Goal: Task Accomplishment & Management: Manage account settings

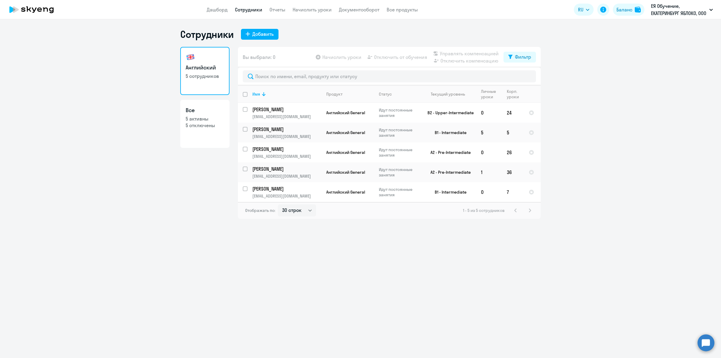
select select "30"
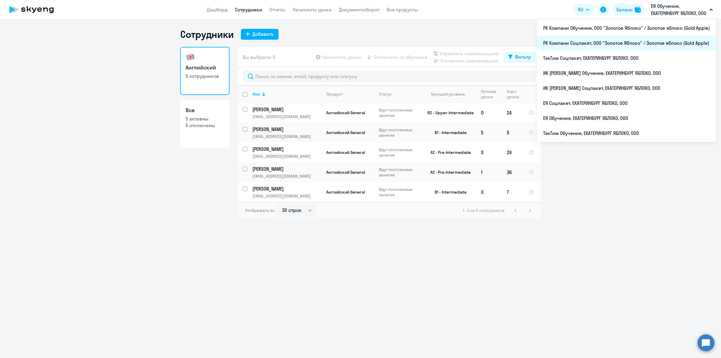
click at [615, 41] on li "РК Компани Соцпакет, ООО "Золотое Яблоко" / Золотое яблоко (Gold Apple)" at bounding box center [626, 42] width 179 height 15
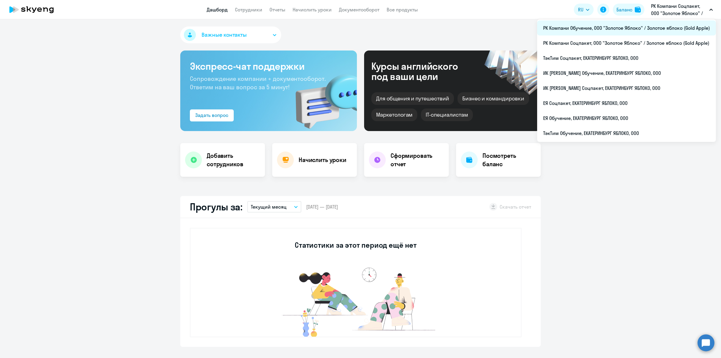
select select "30"
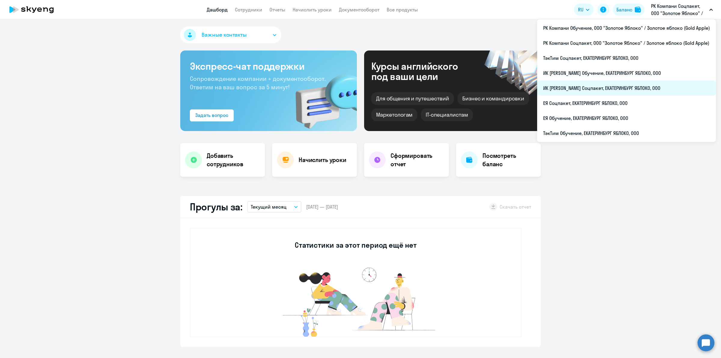
click at [625, 86] on li "ИК [PERSON_NAME] Соцпакет, ЕКАТЕРИНБУРГ ЯБЛОКО, ООО" at bounding box center [626, 88] width 179 height 15
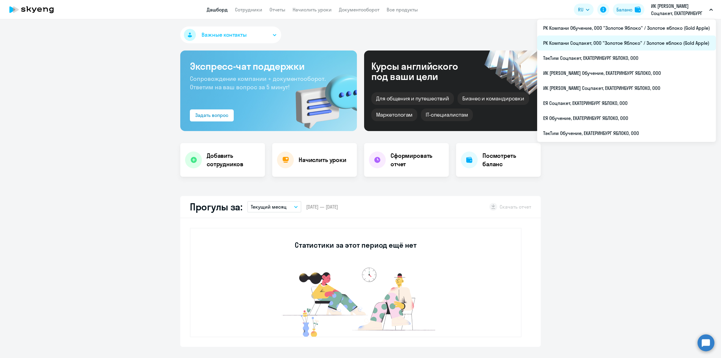
select select "30"
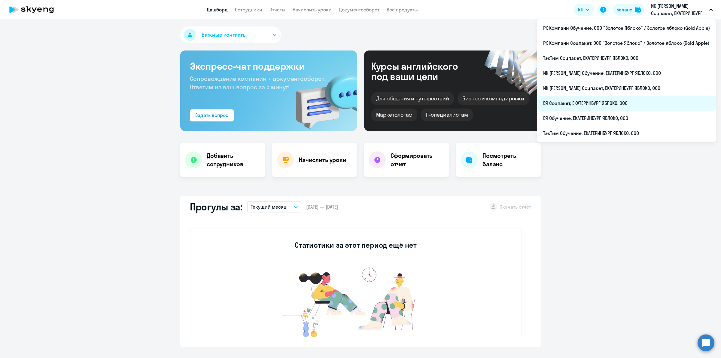
click at [601, 102] on li "ЕЯ Соцпакет, ЕКАТЕРИНБУРГ ЯБЛОКО, ООО" at bounding box center [626, 103] width 179 height 15
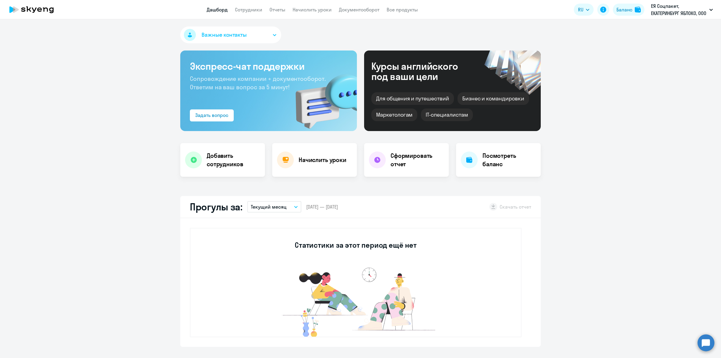
click at [286, 209] on button "Текущий месяц" at bounding box center [274, 206] width 54 height 11
select select "30"
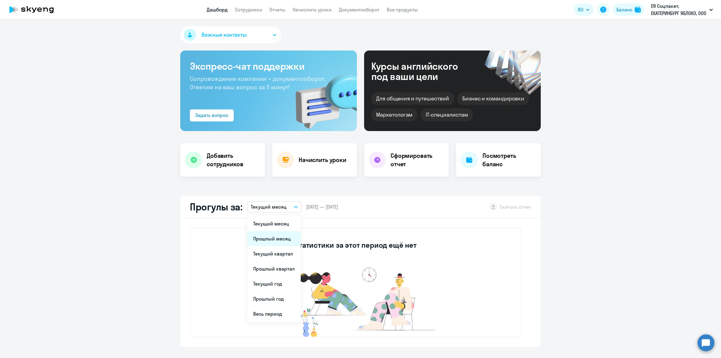
click at [274, 241] on li "Прошлый месяц" at bounding box center [273, 238] width 53 height 15
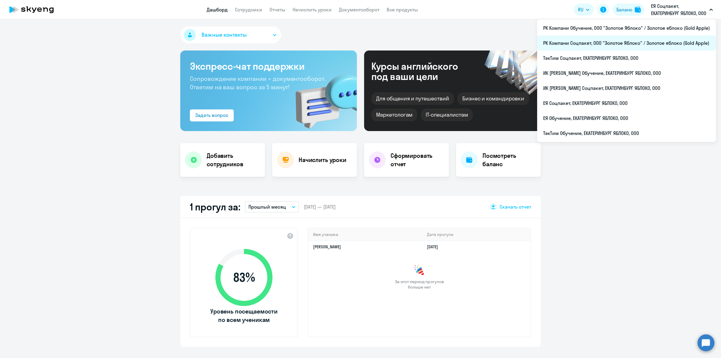
click at [656, 40] on li "РК Компани Соцпакет, ООО "Золотое Яблоко" / Золотое яблоко (Gold Apple)" at bounding box center [626, 42] width 179 height 15
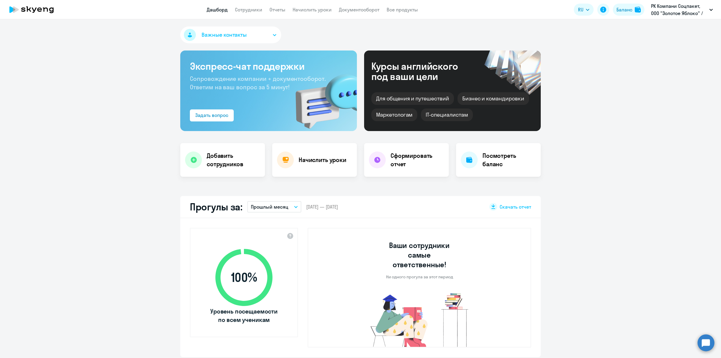
click at [279, 203] on p "Прошлый месяц" at bounding box center [270, 206] width 38 height 7
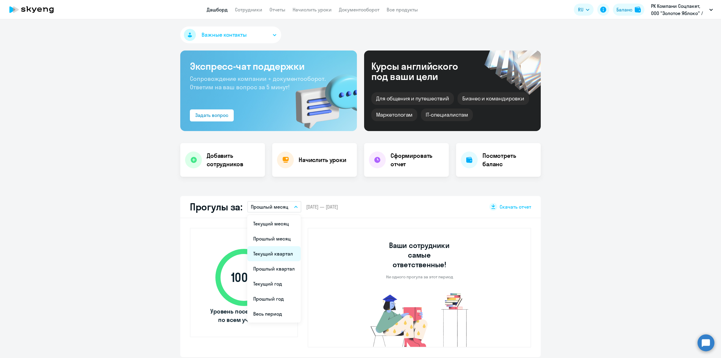
select select "30"
click at [282, 233] on li "Прошлый месяц" at bounding box center [273, 238] width 53 height 15
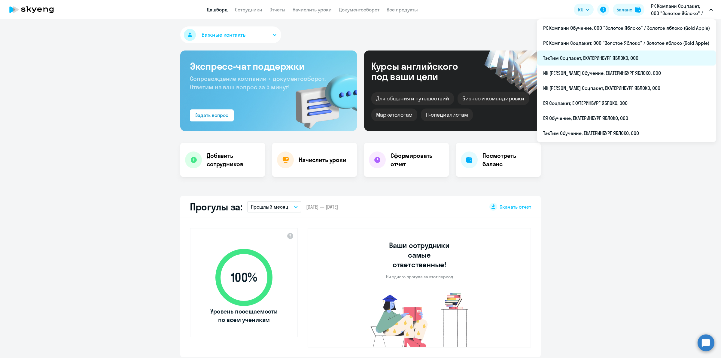
click at [613, 61] on li "ТэкТим Соцпакет, ЕКАТЕРИНБУРГ ЯБЛОКО, ООО" at bounding box center [626, 57] width 179 height 15
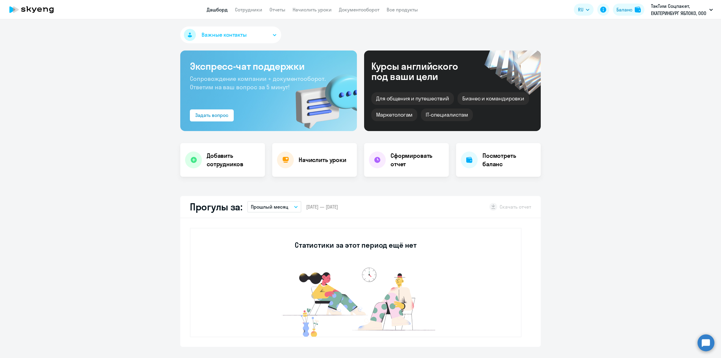
select select "30"
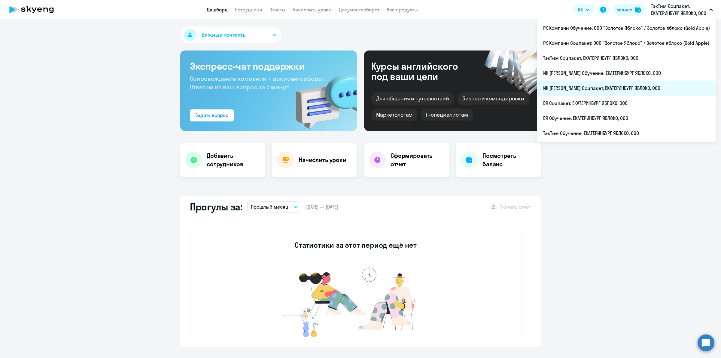
click at [607, 89] on li "ИК [PERSON_NAME] Соцпакет, ЕКАТЕРИНБУРГ ЯБЛОКО, ООО" at bounding box center [626, 88] width 179 height 15
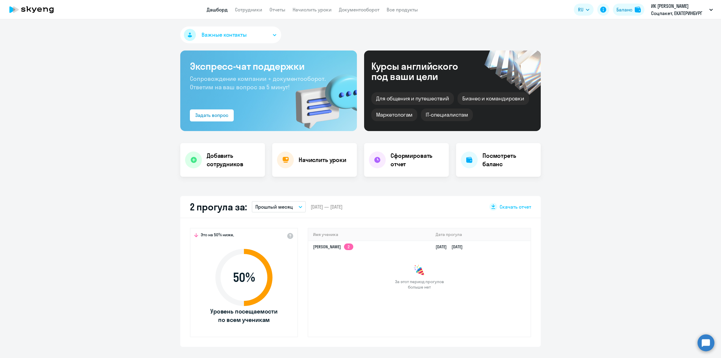
select select "30"
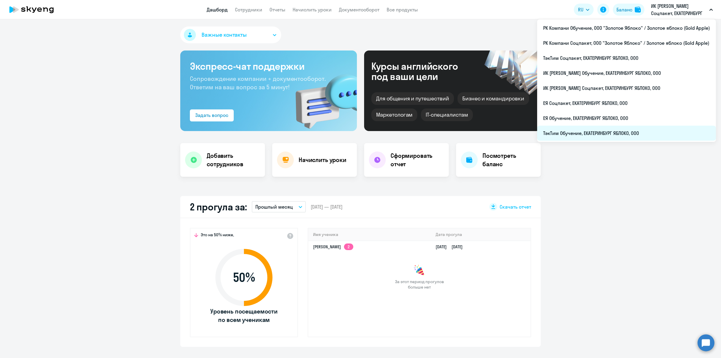
click at [585, 132] on li "ТэкТим Обучение, ЕКАТЕРИНБУРГ ЯБЛОКО, ООО" at bounding box center [626, 133] width 179 height 15
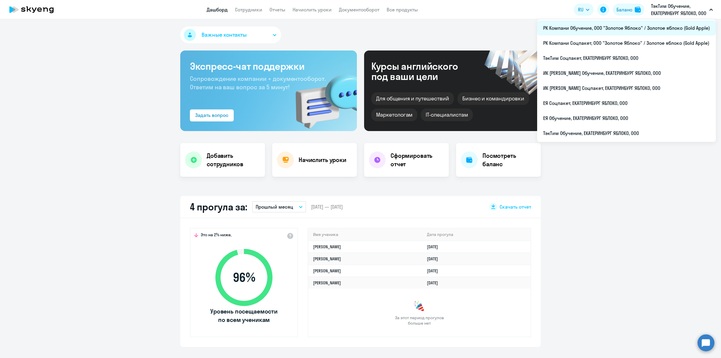
select select "30"
drag, startPoint x: 654, startPoint y: 29, endPoint x: 652, endPoint y: 32, distance: 3.4
click at [652, 32] on li "РК Компани Обучение, ООО "Золотое Яблоко" / Золотое яблоко (Gold Apple)" at bounding box center [626, 27] width 179 height 15
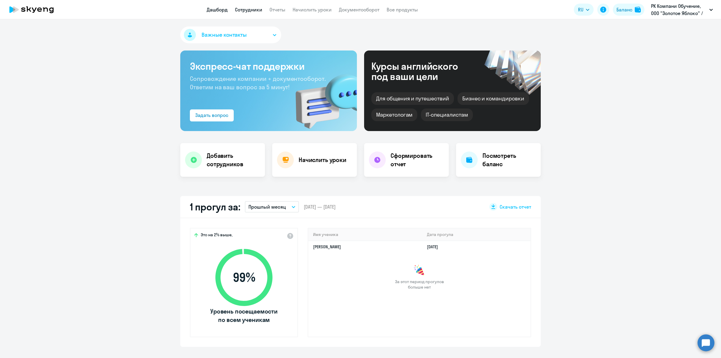
click at [255, 11] on link "Сотрудники" at bounding box center [248, 10] width 27 height 6
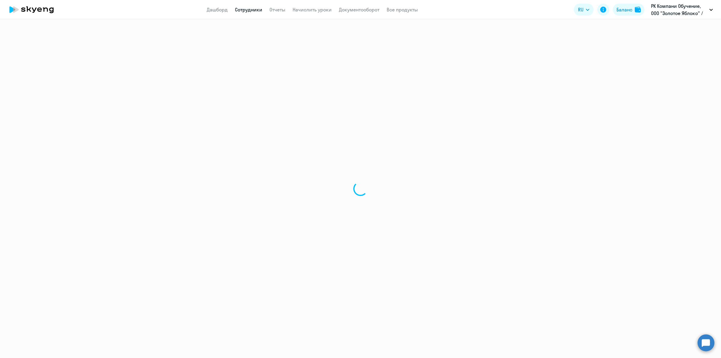
select select "30"
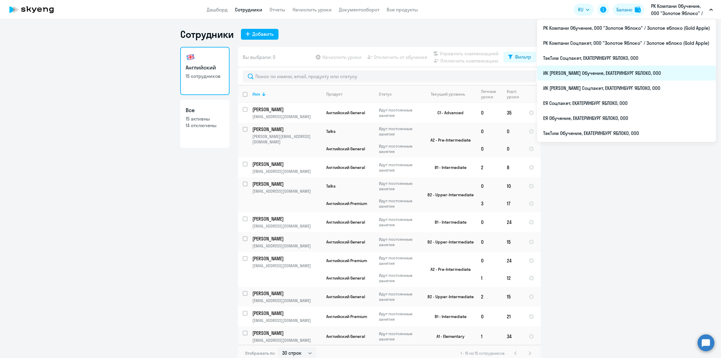
click at [610, 75] on li "ИК [PERSON_NAME] Обучение, ЕКАТЕРИНБУРГ ЯБЛОКО, ООО" at bounding box center [626, 72] width 179 height 15
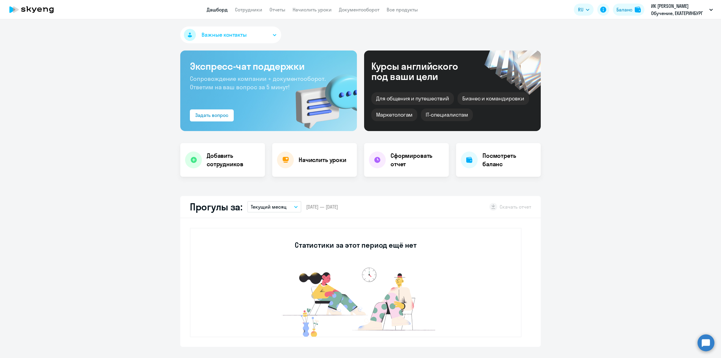
click at [251, 13] on app-menu-item-link "Сотрудники" at bounding box center [248, 10] width 27 height 8
click at [255, 9] on link "Сотрудники" at bounding box center [248, 10] width 27 height 6
select select "30"
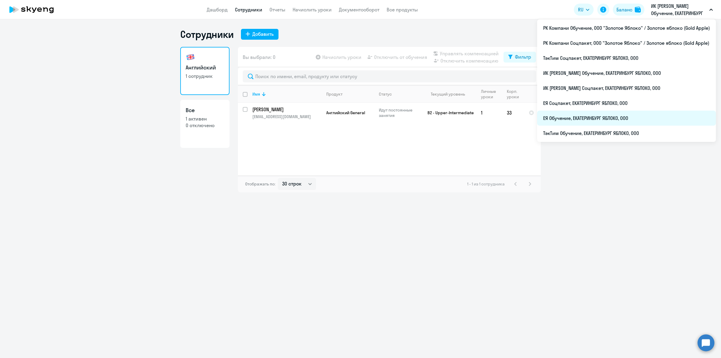
click at [625, 114] on li "ЕЯ Обучение, ЕКАТЕРИНБУРГ ЯБЛОКО, ООО" at bounding box center [626, 118] width 179 height 15
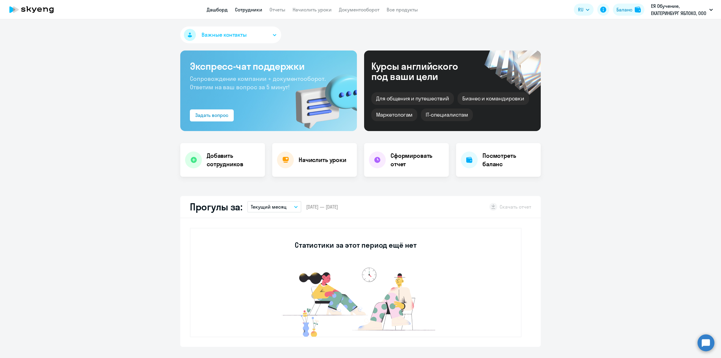
click at [247, 10] on link "Сотрудники" at bounding box center [248, 10] width 27 height 6
select select "30"
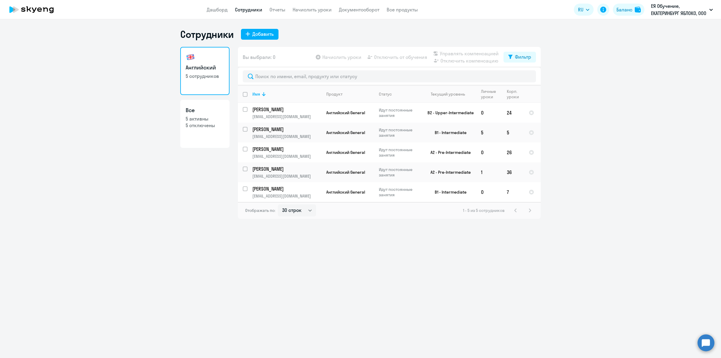
drag, startPoint x: 593, startPoint y: 168, endPoint x: 585, endPoint y: 161, distance: 10.7
click at [587, 164] on ng-component "Сотрудники Добавить Английский 5 сотрудников Все 5 активны 5 отключены Вы выбра…" at bounding box center [360, 123] width 721 height 190
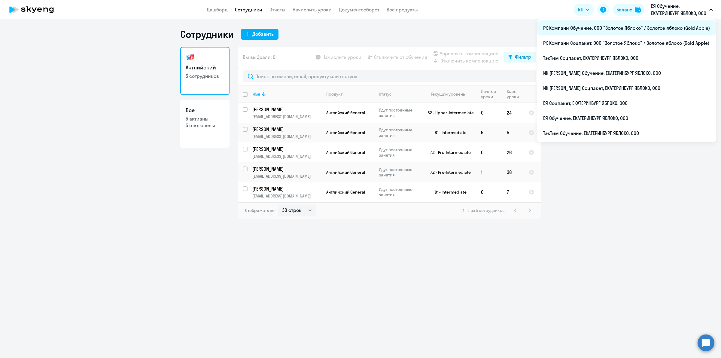
click at [621, 32] on li "РК Компани Обучение, ООО "Золотое Яблоко" / Золотое яблоко (Gold Apple)" at bounding box center [626, 27] width 179 height 15
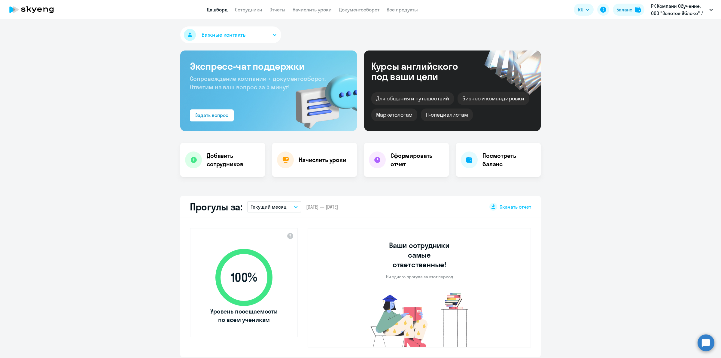
click at [277, 209] on p "Текущий месяц" at bounding box center [269, 206] width 36 height 7
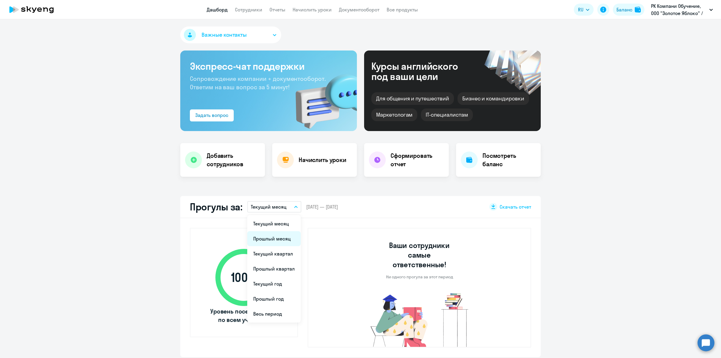
click at [278, 235] on li "Прошлый месяц" at bounding box center [273, 238] width 53 height 15
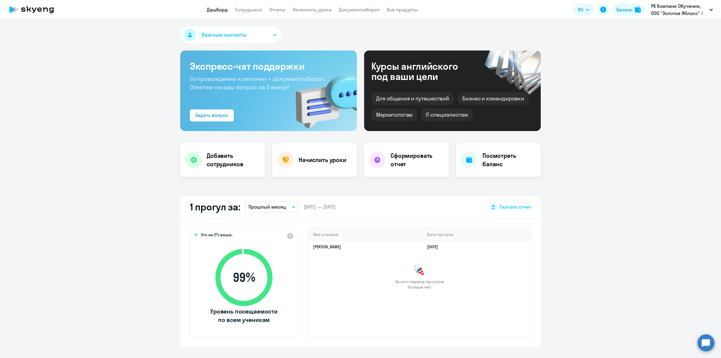
scroll to position [38, 0]
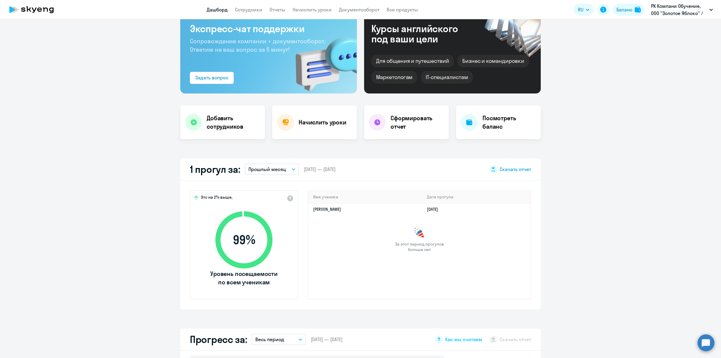
click at [508, 172] on span "Скачать отчет" at bounding box center [516, 169] width 32 height 7
select select "30"
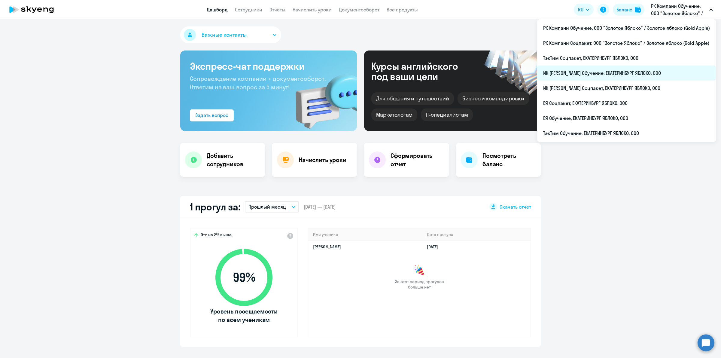
click at [608, 75] on li "ИК [PERSON_NAME] Обучение, ЕКАТЕРИНБУРГ ЯБЛОКО, ООО" at bounding box center [626, 72] width 179 height 15
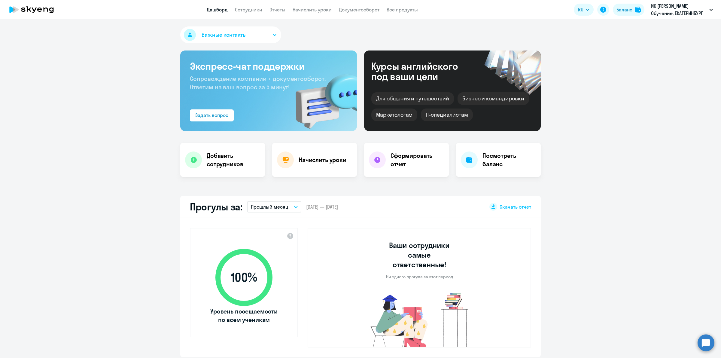
select select "30"
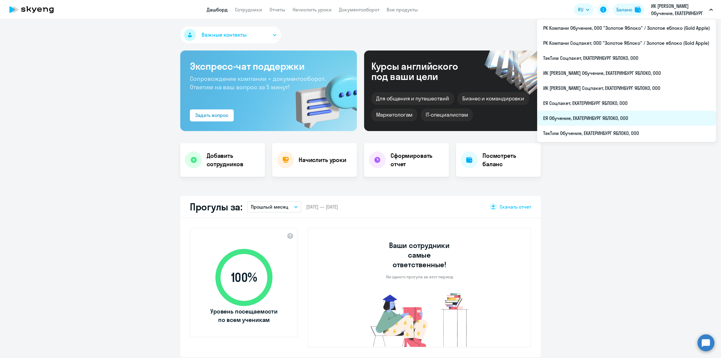
click at [593, 117] on li "ЕЯ Обучение, ЕКАТЕРИНБУРГ ЯБЛОКО, ООО" at bounding box center [626, 118] width 179 height 15
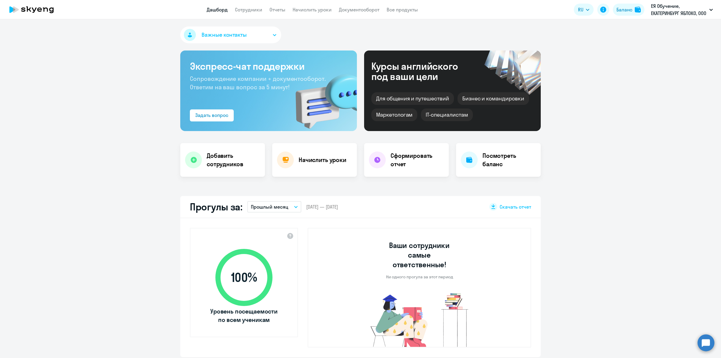
scroll to position [38, 0]
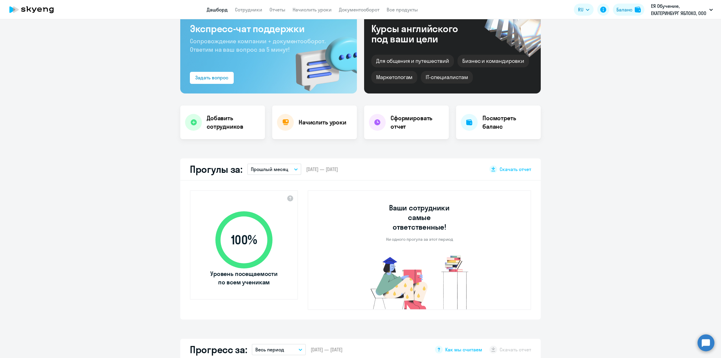
select select "30"
drag, startPoint x: 358, startPoint y: 171, endPoint x: 325, endPoint y: 169, distance: 33.7
click at [325, 169] on div "Прогулы за: Прошлый месяц Текущий месяц Прошлый месяц Текущий квартал [GEOGRAPH…" at bounding box center [360, 169] width 360 height 22
click at [319, 169] on span "[DATE] — [DATE]" at bounding box center [322, 169] width 32 height 7
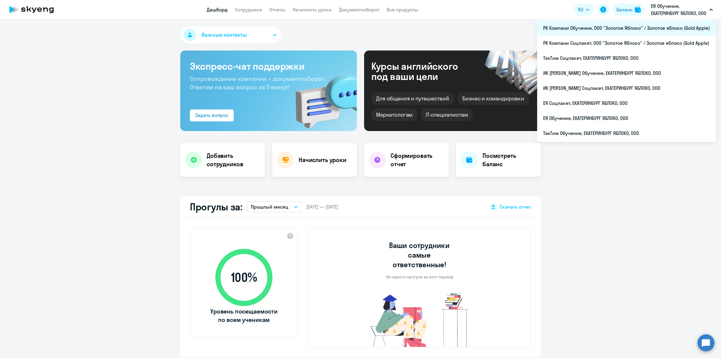
click at [645, 30] on li "РК Компани Обучение, ООО "Золотое Яблоко" / Золотое яблоко (Gold Apple)" at bounding box center [626, 27] width 179 height 15
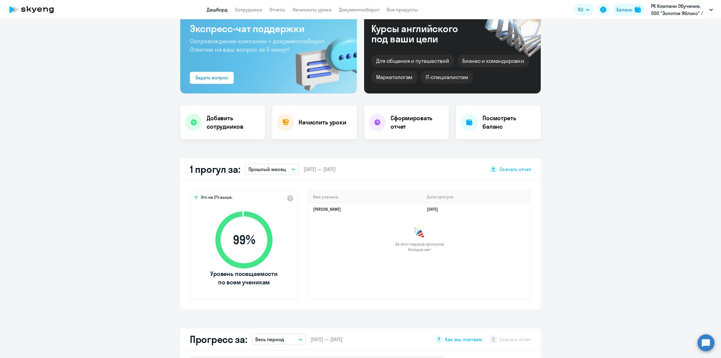
scroll to position [75, 0]
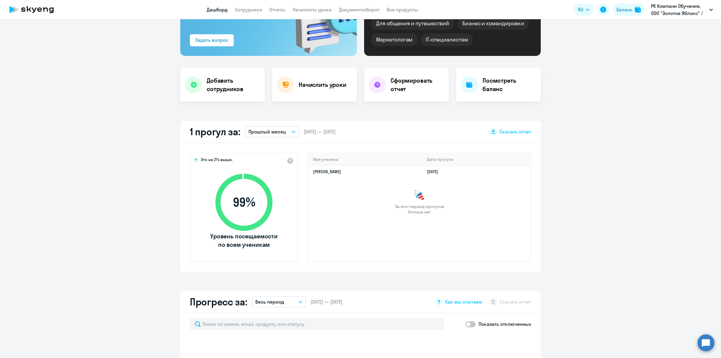
select select "30"
click at [382, 173] on td "[PERSON_NAME]" at bounding box center [365, 172] width 114 height 12
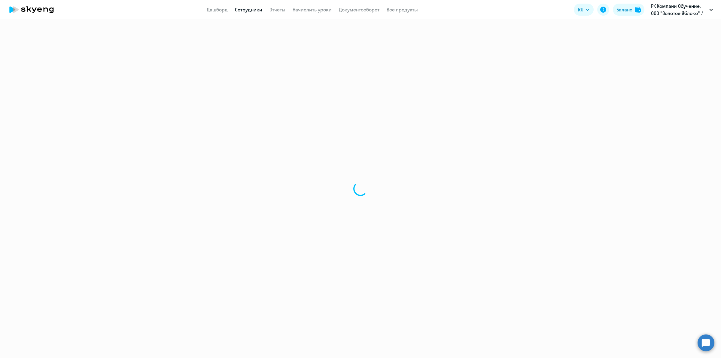
select select "english"
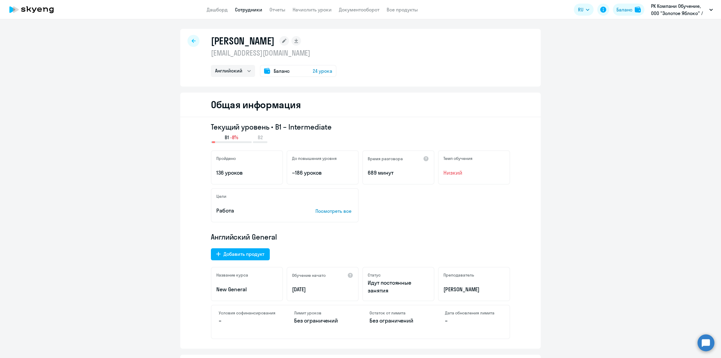
click at [193, 39] on div at bounding box center [193, 41] width 12 height 12
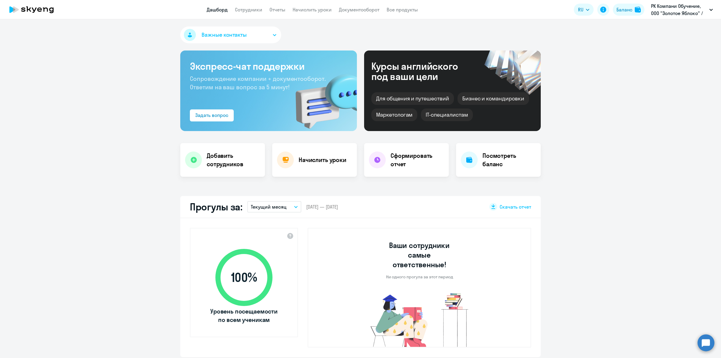
click at [295, 211] on button "Текущий месяц" at bounding box center [274, 206] width 54 height 11
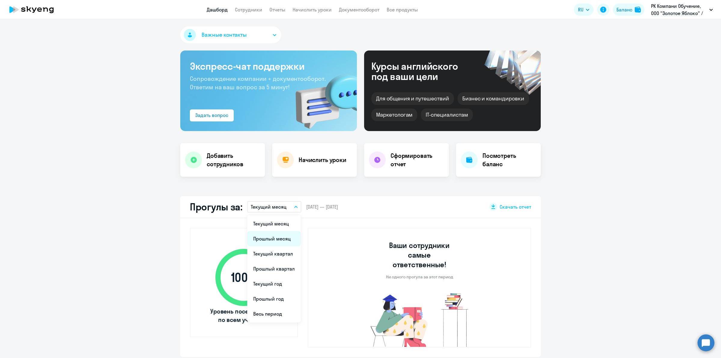
click at [282, 235] on li "Прошлый месяц" at bounding box center [273, 238] width 53 height 15
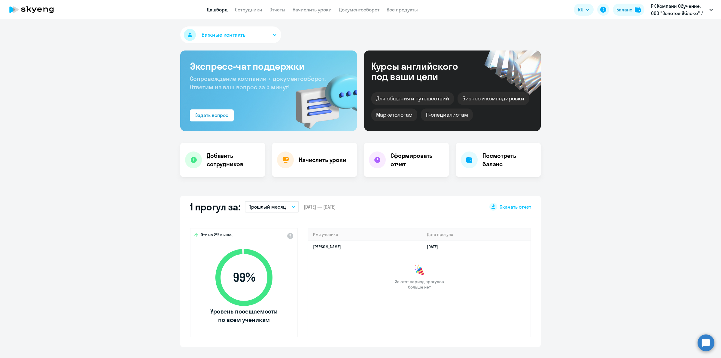
select select "30"
drag, startPoint x: 664, startPoint y: 271, endPoint x: 657, endPoint y: 269, distance: 7.1
click at [660, 270] on app-truancy-attendance-dashboard "1 прогул за: Прошлый месяц Текущий месяц Прошлый месяц Текущий квартал [GEOGRAP…" at bounding box center [360, 271] width 721 height 151
click at [277, 209] on p "Прошлый месяц" at bounding box center [267, 206] width 38 height 7
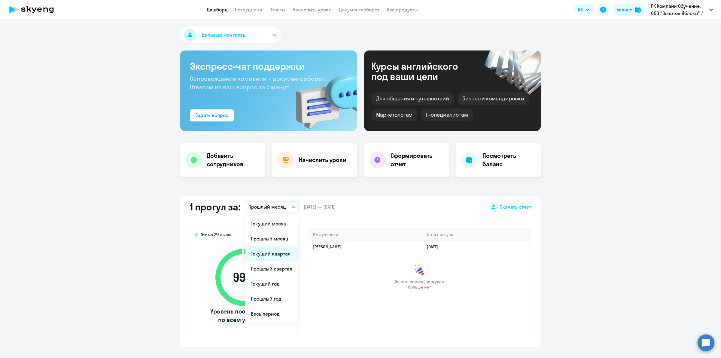
click at [274, 258] on li "Текущий квартал" at bounding box center [271, 253] width 53 height 15
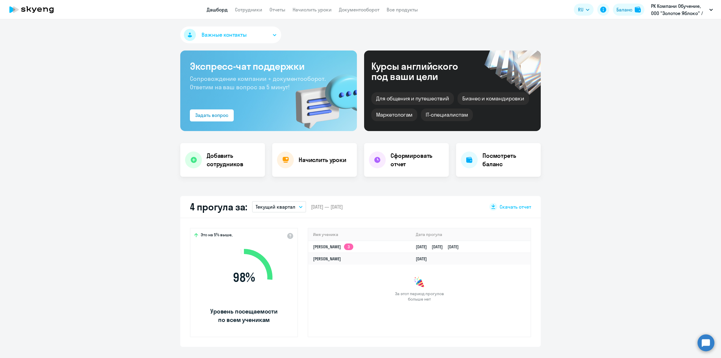
scroll to position [38, 0]
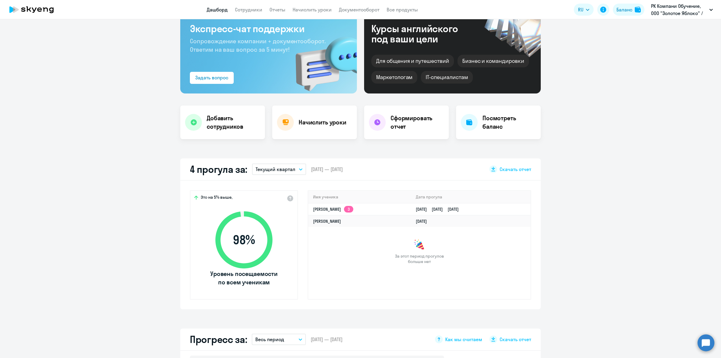
click at [282, 173] on button "Текущий квартал" at bounding box center [279, 168] width 54 height 11
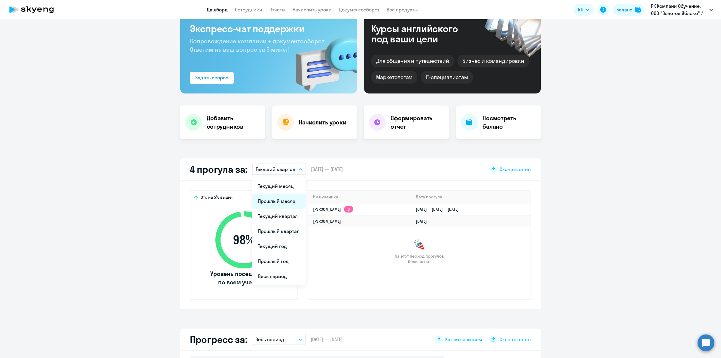
click at [275, 205] on li "Прошлый месяц" at bounding box center [278, 200] width 53 height 15
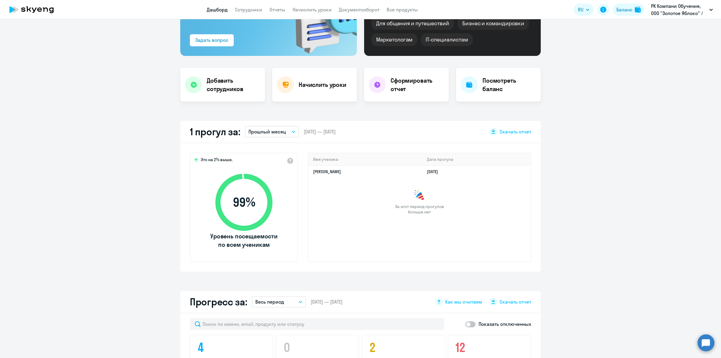
scroll to position [150, 0]
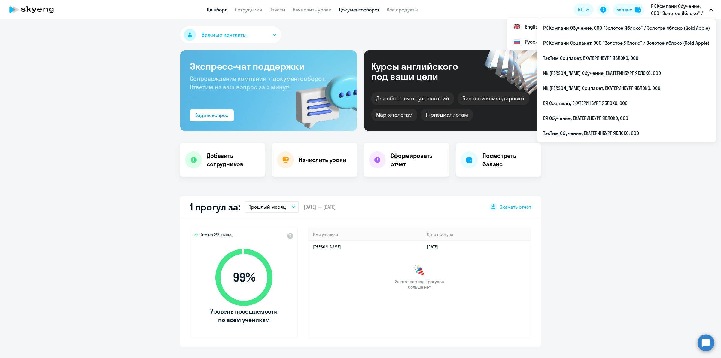
click at [352, 10] on link "Документооборот" at bounding box center [359, 10] width 41 height 6
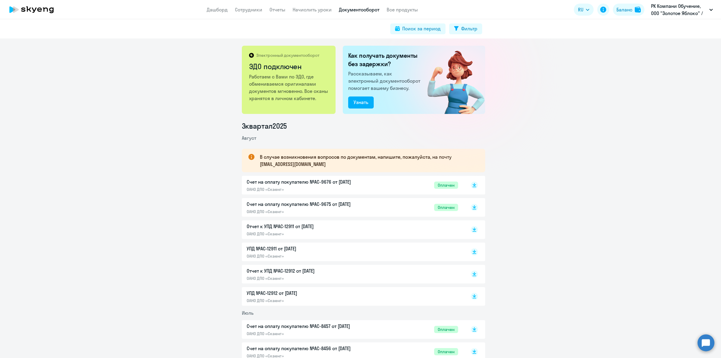
drag, startPoint x: 288, startPoint y: 122, endPoint x: 245, endPoint y: 126, distance: 43.5
click at [245, 126] on li "3 квартал 2025" at bounding box center [363, 126] width 243 height 10
click at [258, 141] on li "Август" at bounding box center [363, 137] width 243 height 7
click at [467, 32] on button "Фильтр" at bounding box center [465, 28] width 33 height 11
select select "all"
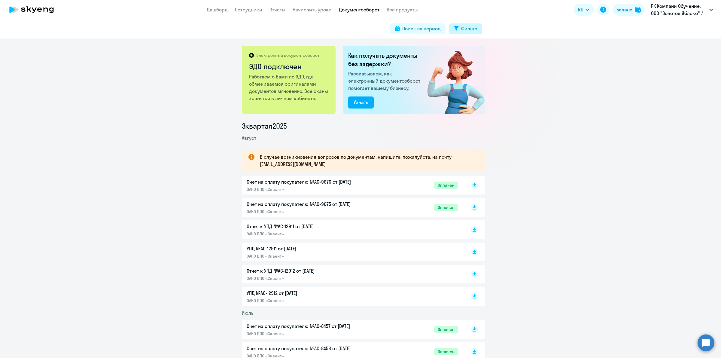
select select "all"
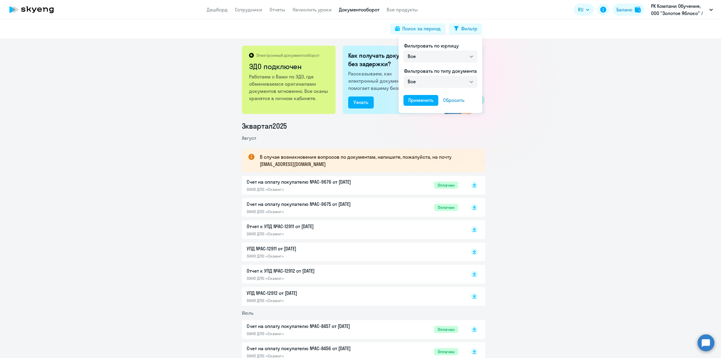
click at [525, 117] on div at bounding box center [360, 179] width 721 height 358
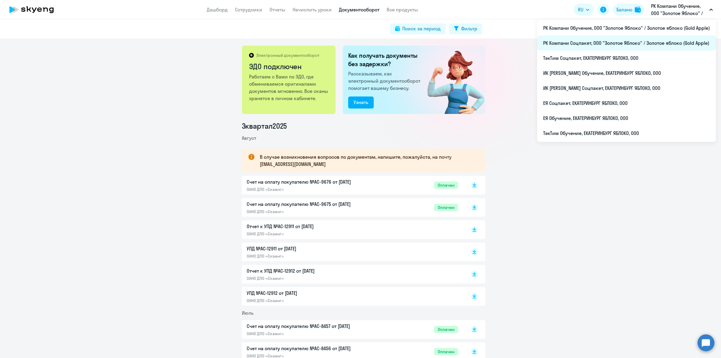
click at [641, 44] on li "РК Компани Соцпакет, ООО "Золотое Яблоко" / Золотое яблоко (Gold Apple)" at bounding box center [626, 42] width 179 height 15
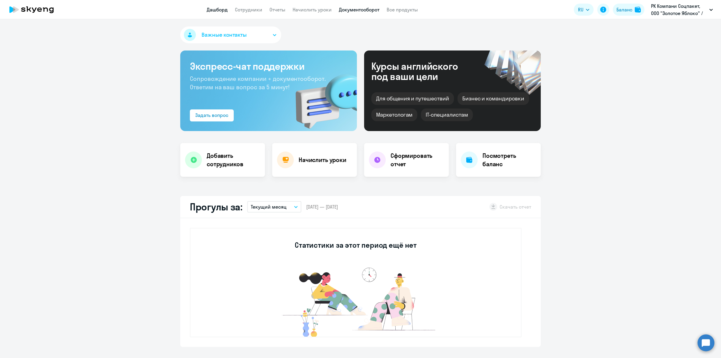
click at [360, 12] on link "Документооборот" at bounding box center [359, 10] width 41 height 6
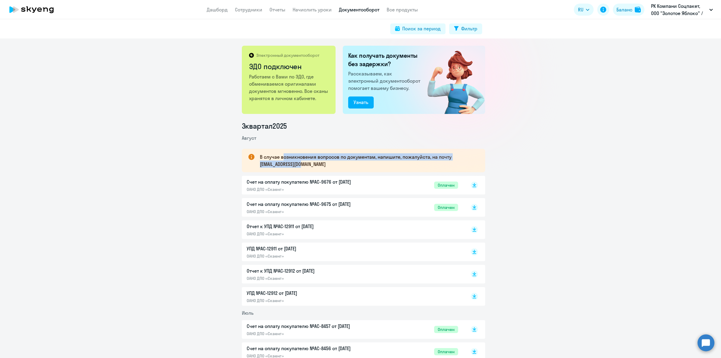
drag, startPoint x: 312, startPoint y: 168, endPoint x: 281, endPoint y: 157, distance: 33.0
click at [281, 157] on div "В случае возникновения вопросов по документам, напишите, пожалуйста, на почту […" at bounding box center [363, 160] width 243 height 23
click at [316, 156] on p "В случае возникновения вопросов по документам, напишите, пожалуйста, на почту […" at bounding box center [367, 160] width 214 height 14
